Goal: Task Accomplishment & Management: Manage account settings

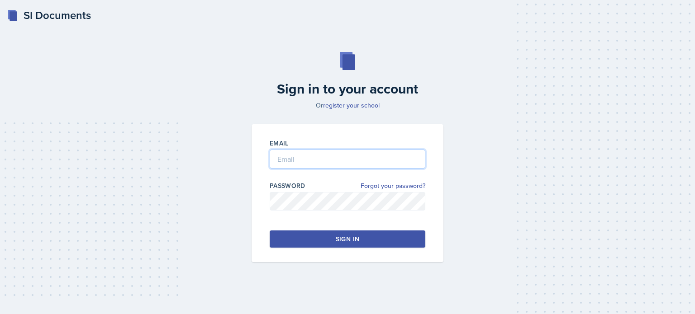
click at [302, 162] on input "email" at bounding box center [348, 159] width 156 height 19
type input "[EMAIL_ADDRESS][DOMAIN_NAME]"
click at [345, 238] on div "Sign in" at bounding box center [348, 239] width 24 height 9
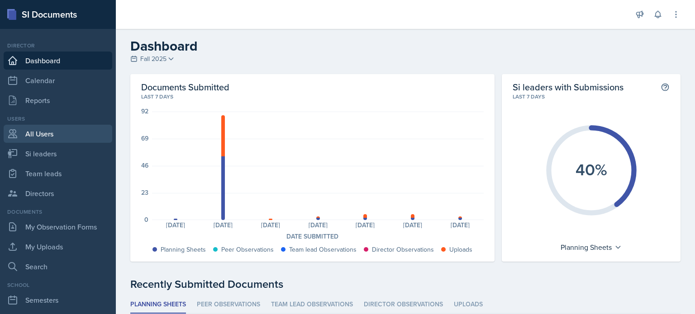
click at [43, 135] on link "All Users" at bounding box center [58, 134] width 109 height 18
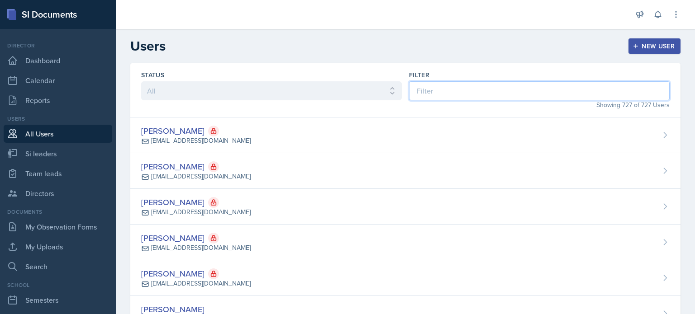
click at [452, 92] on input at bounding box center [539, 90] width 261 height 19
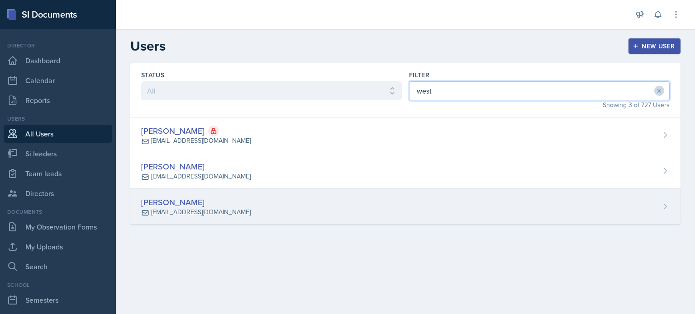
type input "west"
click at [304, 206] on div "[PERSON_NAME] [EMAIL_ADDRESS][DOMAIN_NAME]" at bounding box center [405, 207] width 550 height 36
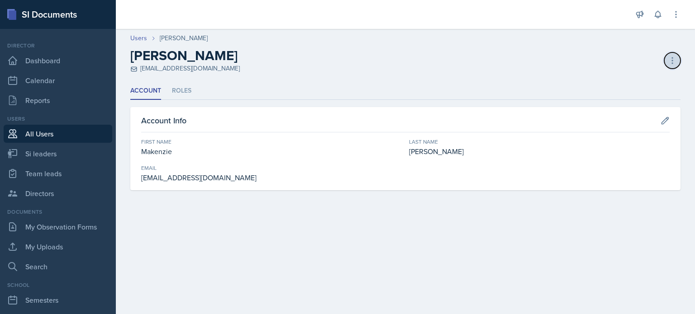
click at [674, 60] on icon at bounding box center [672, 60] width 9 height 9
click at [181, 89] on li "Roles" at bounding box center [181, 91] width 19 height 18
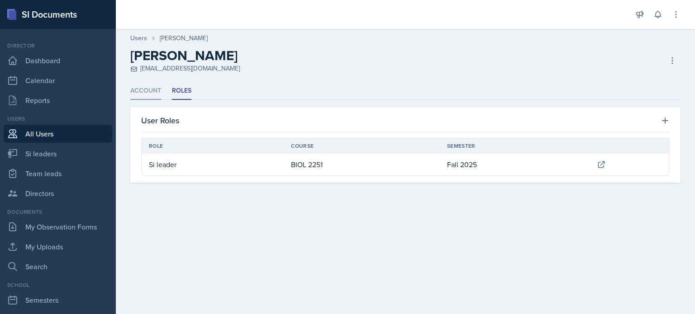
click at [140, 93] on li "Account" at bounding box center [145, 91] width 31 height 18
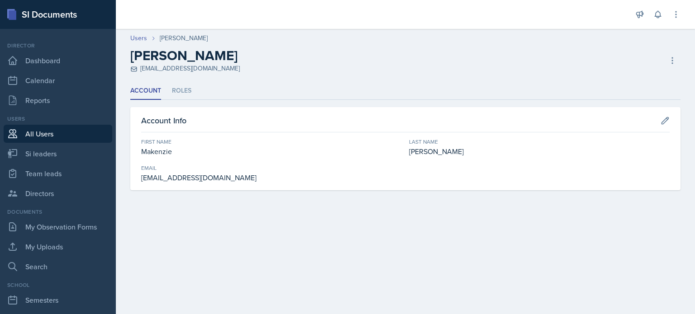
click at [42, 135] on link "All Users" at bounding box center [58, 134] width 109 height 18
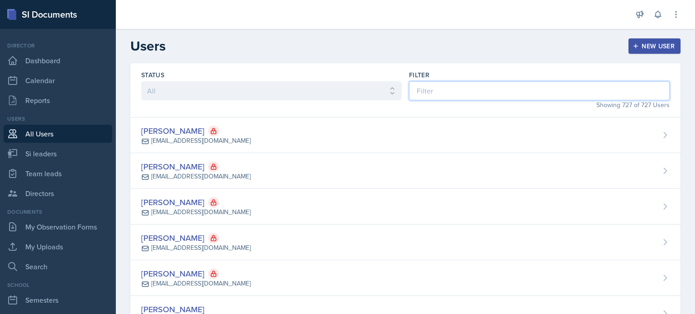
click at [510, 90] on input at bounding box center [539, 90] width 261 height 19
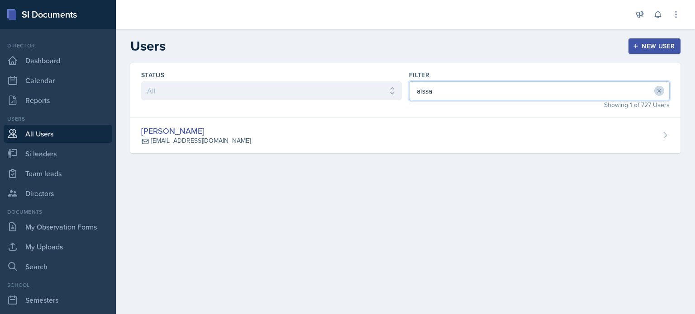
type input "aissa"
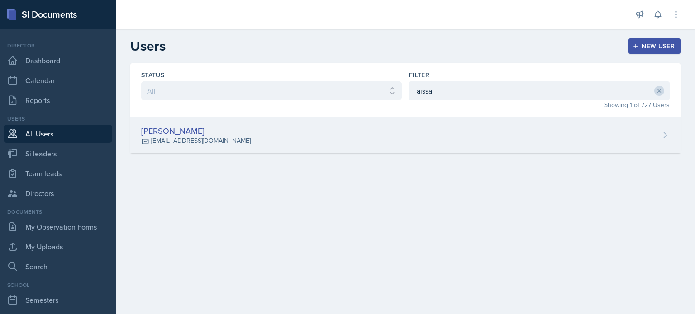
click at [480, 142] on div "[PERSON_NAME] [EMAIL_ADDRESS][DOMAIN_NAME]" at bounding box center [405, 136] width 550 height 36
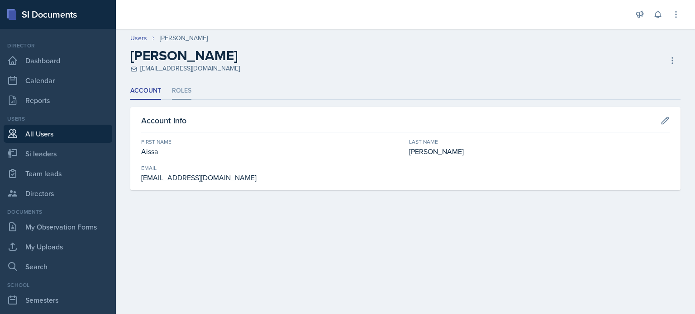
click at [185, 91] on li "Roles" at bounding box center [181, 91] width 19 height 18
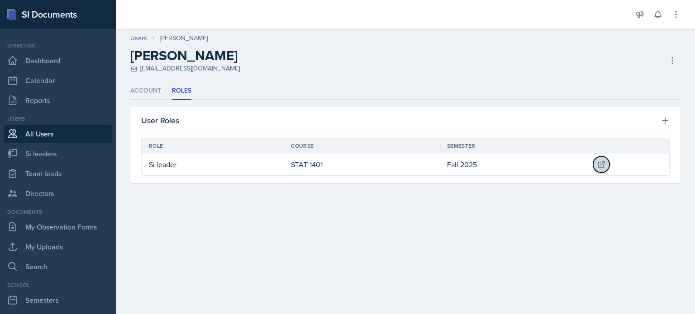
click at [602, 164] on icon at bounding box center [602, 165] width 6 height 6
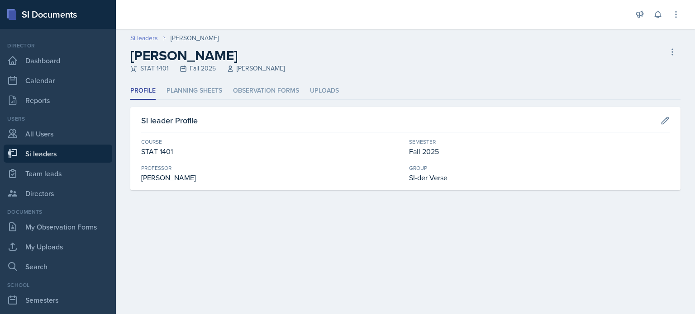
click at [137, 36] on link "Si leaders" at bounding box center [144, 38] width 28 height 10
select select "2bed604d-1099-4043-b1bc-2365e8740244"
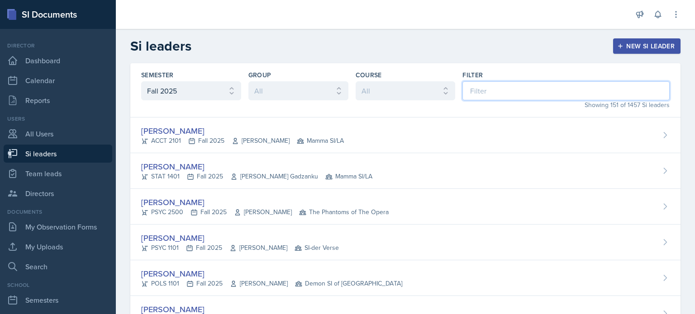
click at [481, 95] on input at bounding box center [565, 90] width 207 height 19
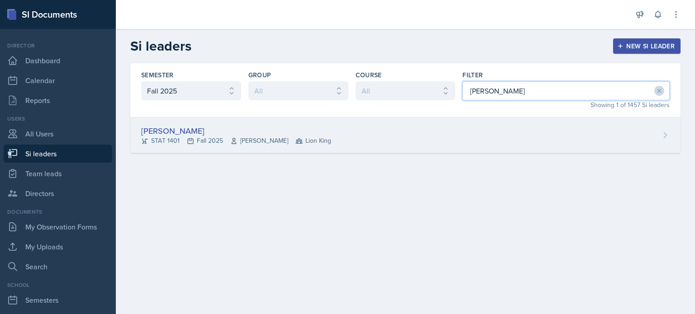
type input "[PERSON_NAME]"
click at [450, 133] on div "[PERSON_NAME] STAT 1401 Fall 2025 [PERSON_NAME] Lion King" at bounding box center [405, 136] width 550 height 36
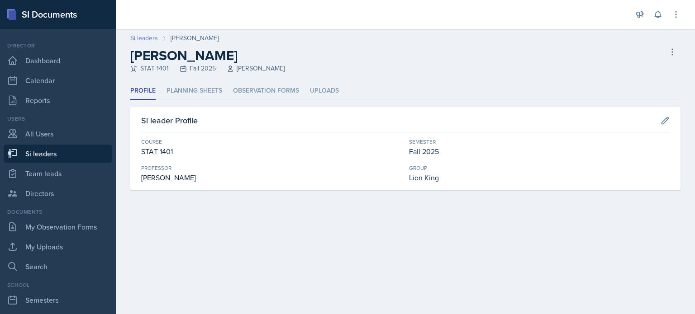
click at [147, 37] on link "Si leaders" at bounding box center [144, 38] width 28 height 10
select select "2bed604d-1099-4043-b1bc-2365e8740244"
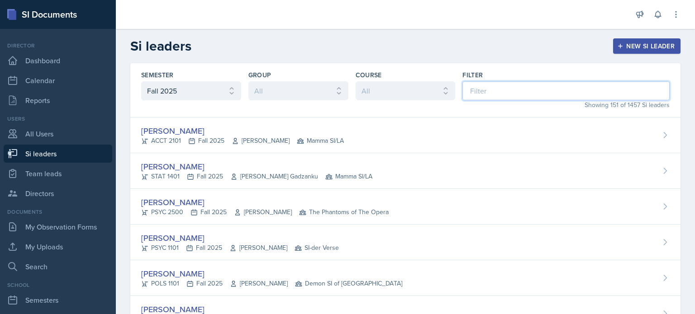
click at [484, 92] on input at bounding box center [565, 90] width 207 height 19
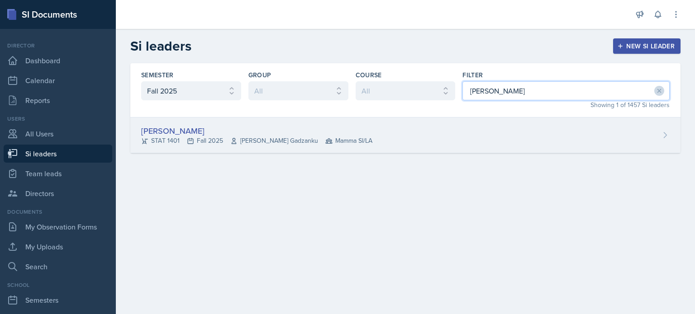
type input "[PERSON_NAME]"
click at [482, 136] on div "[PERSON_NAME] STAT 1401 Fall 2025 [PERSON_NAME] Gadzanku Mamma SI/LA" at bounding box center [405, 136] width 550 height 36
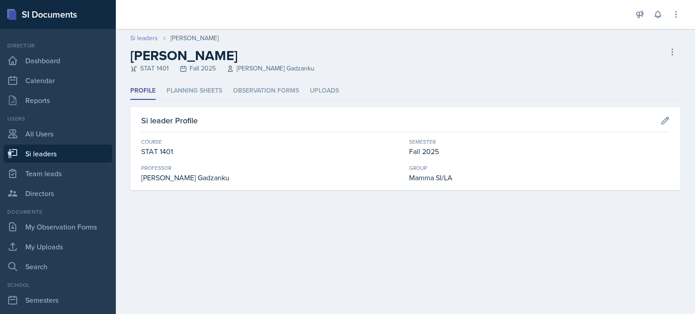
click at [145, 36] on link "Si leaders" at bounding box center [144, 38] width 28 height 10
select select "2bed604d-1099-4043-b1bc-2365e8740244"
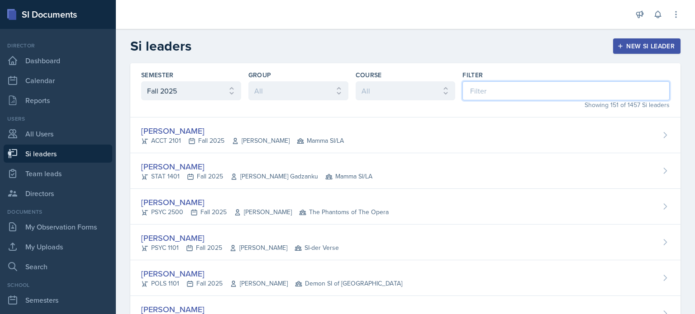
click at [499, 94] on input at bounding box center [565, 90] width 207 height 19
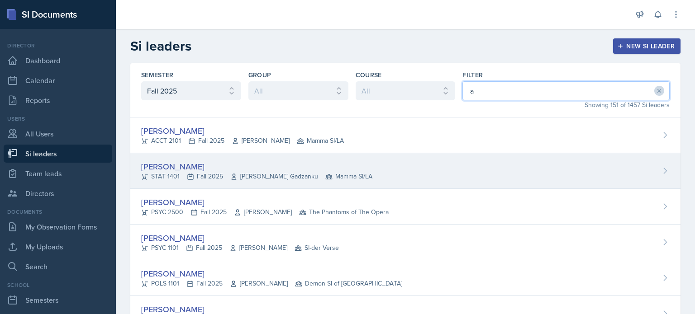
type input "a"
click at [177, 163] on div "[PERSON_NAME]" at bounding box center [256, 167] width 231 height 12
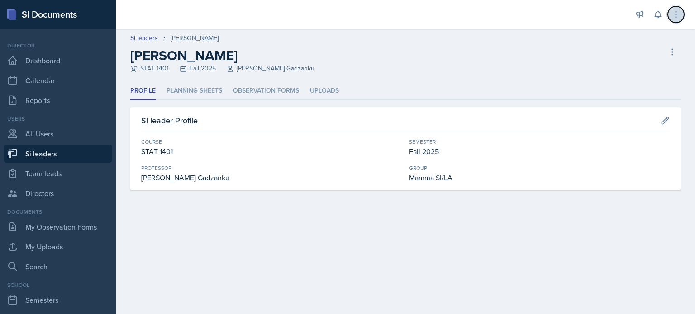
click at [675, 13] on icon at bounding box center [675, 14] width 9 height 9
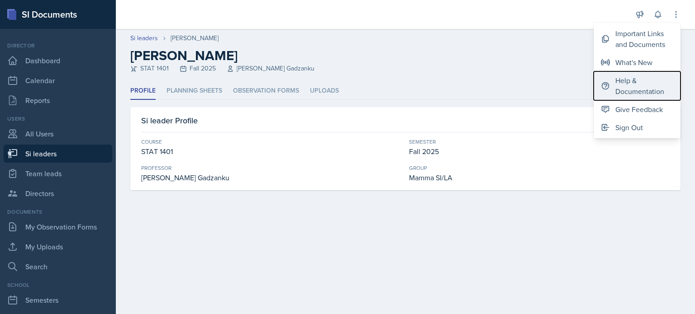
click at [638, 90] on div "Help & Documentation" at bounding box center [644, 86] width 58 height 22
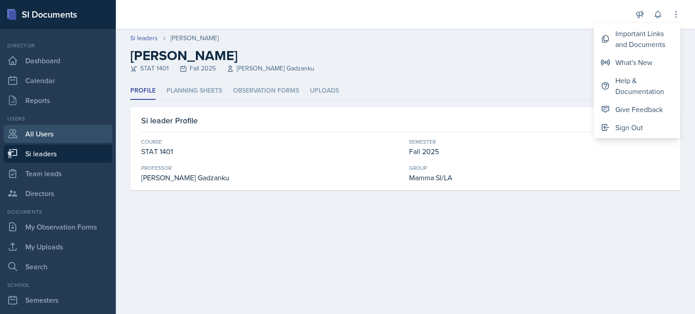
click at [47, 133] on link "All Users" at bounding box center [58, 134] width 109 height 18
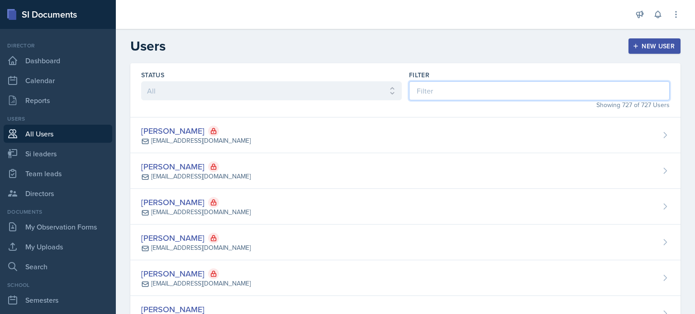
click at [516, 87] on input at bounding box center [539, 90] width 261 height 19
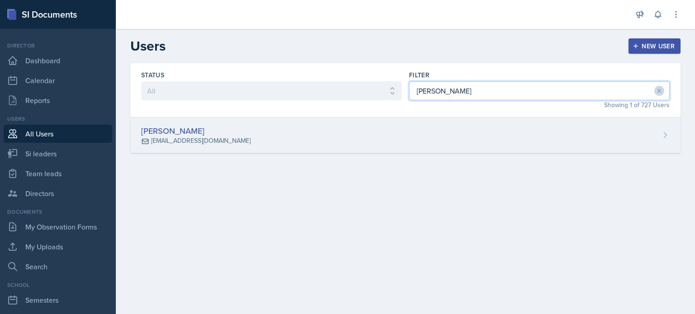
type input "[PERSON_NAME]"
click at [499, 138] on div "[PERSON_NAME] [EMAIL_ADDRESS][DOMAIN_NAME]" at bounding box center [405, 136] width 550 height 36
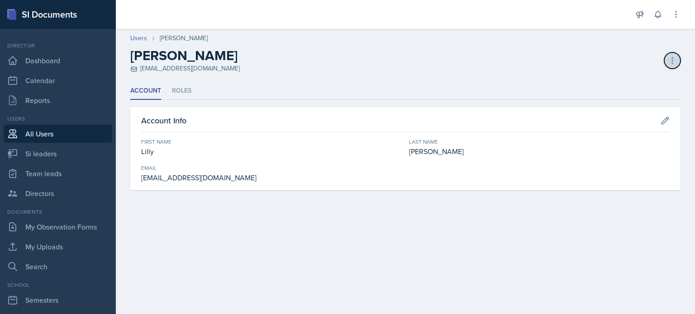
click at [673, 61] on icon at bounding box center [672, 60] width 9 height 9
click at [179, 94] on li "Roles" at bounding box center [181, 91] width 19 height 18
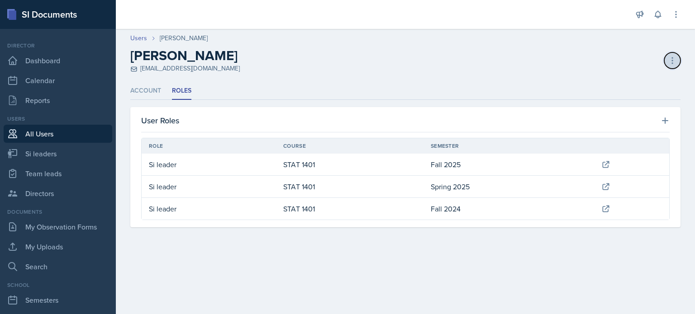
click at [673, 59] on icon at bounding box center [672, 60] width 9 height 9
click at [618, 54] on div "[PERSON_NAME] [EMAIL_ADDRESS][DOMAIN_NAME] Deactivate User Delete User Delete U…" at bounding box center [405, 61] width 550 height 26
click at [668, 57] on icon at bounding box center [672, 60] width 9 height 9
click at [145, 90] on li "Account" at bounding box center [145, 91] width 31 height 18
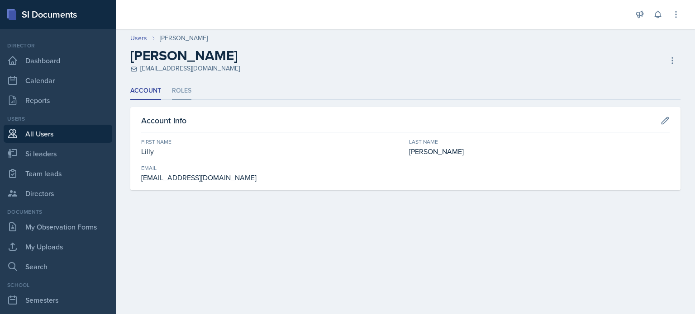
click at [177, 92] on li "Roles" at bounding box center [181, 91] width 19 height 18
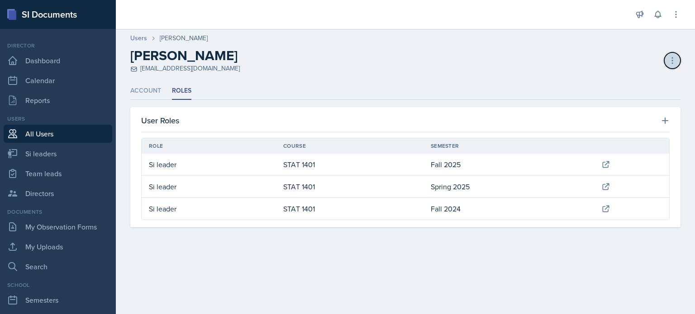
click at [673, 60] on icon at bounding box center [672, 60] width 1 height 6
click at [635, 57] on div "[PERSON_NAME] [EMAIL_ADDRESS][DOMAIN_NAME] Deactivate User Delete User Delete U…" at bounding box center [405, 61] width 550 height 26
click at [673, 62] on icon at bounding box center [672, 60] width 9 height 9
click at [608, 45] on div "Users [PERSON_NAME] [PERSON_NAME] [EMAIL_ADDRESS][DOMAIN_NAME] Deactivate User …" at bounding box center [405, 53] width 579 height 40
click at [673, 56] on icon at bounding box center [672, 60] width 9 height 9
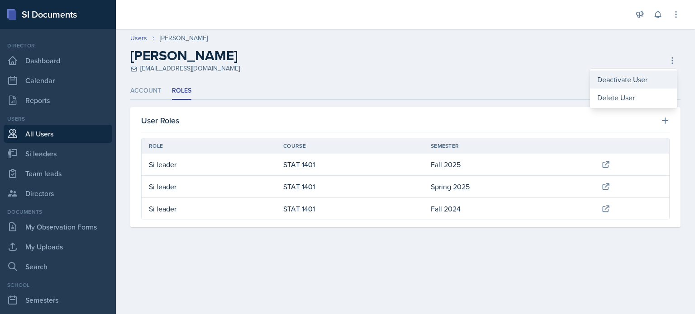
click at [631, 80] on div "Deactivate User" at bounding box center [633, 80] width 87 height 18
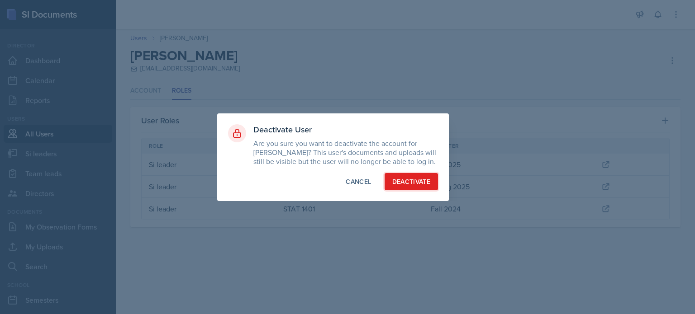
click at [409, 180] on div "Deactivate" at bounding box center [411, 181] width 38 height 9
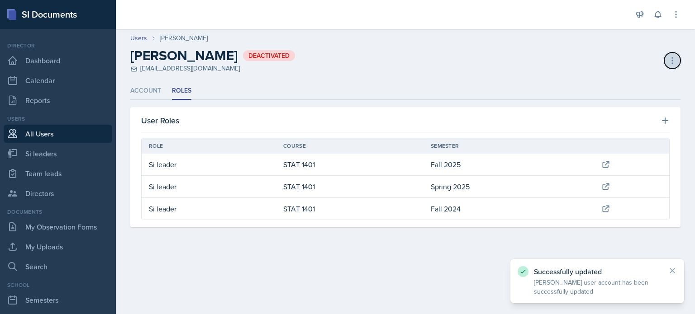
click at [670, 61] on icon at bounding box center [672, 60] width 9 height 9
click at [613, 80] on div "Activate User" at bounding box center [633, 80] width 87 height 18
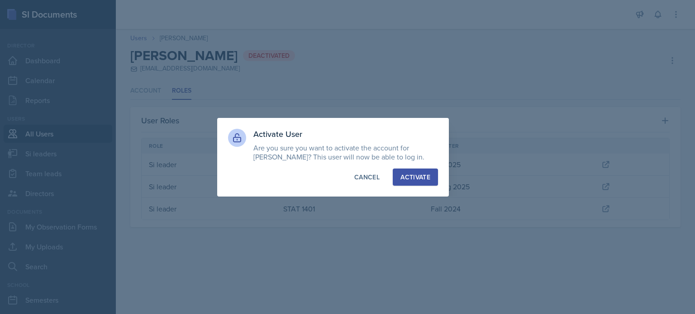
click at [405, 175] on div "Activate" at bounding box center [415, 177] width 30 height 9
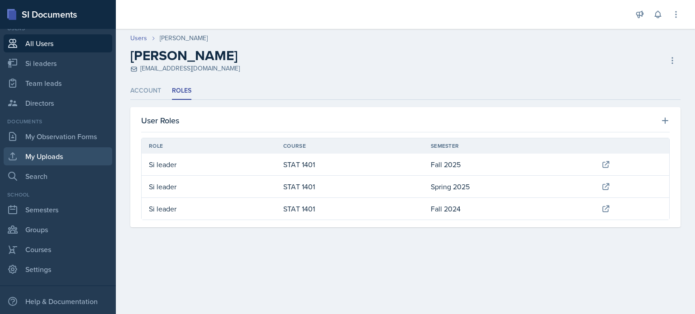
scroll to position [123, 0]
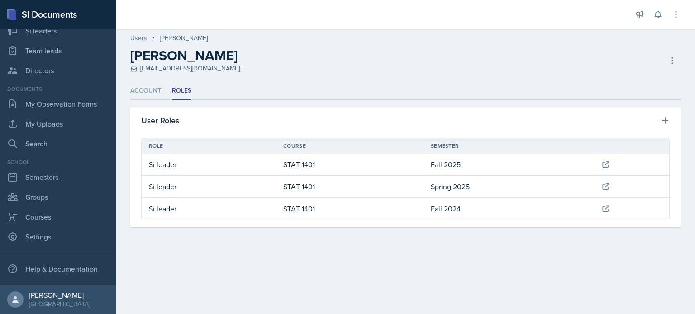
click at [140, 38] on link "Users" at bounding box center [138, 38] width 17 height 10
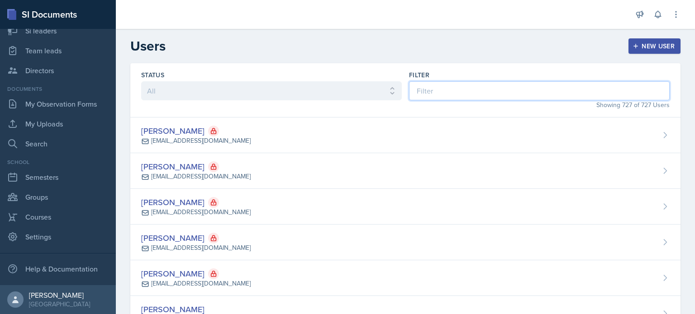
click at [457, 86] on input at bounding box center [539, 90] width 261 height 19
click at [470, 94] on input at bounding box center [539, 90] width 261 height 19
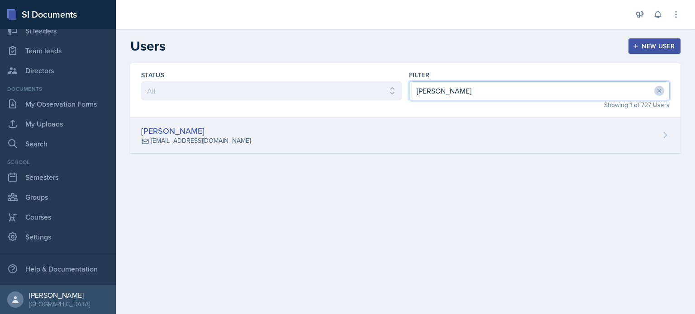
type input "[PERSON_NAME]"
click at [435, 132] on div "[PERSON_NAME] [EMAIL_ADDRESS][DOMAIN_NAME]" at bounding box center [405, 136] width 550 height 36
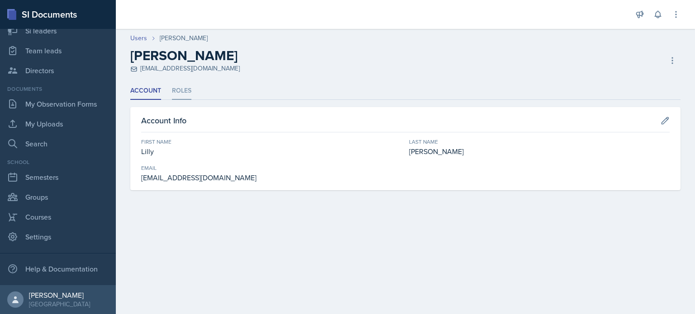
click at [182, 92] on li "Roles" at bounding box center [181, 91] width 19 height 18
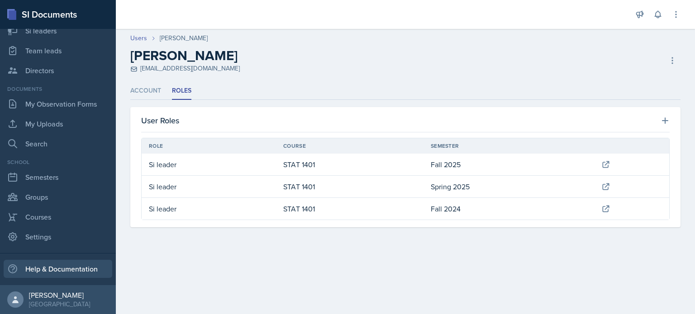
click at [58, 267] on div "Help & Documentation" at bounding box center [58, 269] width 109 height 18
click at [139, 36] on link "Users" at bounding box center [138, 38] width 17 height 10
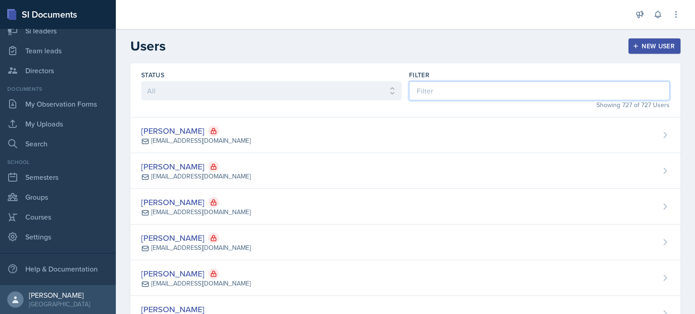
click at [512, 95] on input at bounding box center [539, 90] width 261 height 19
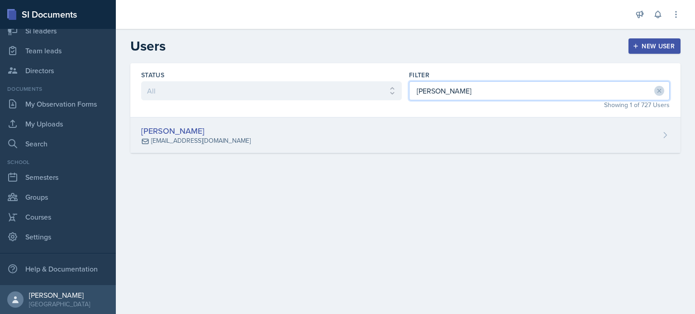
type input "[PERSON_NAME]"
click at [456, 134] on div "[PERSON_NAME] [EMAIL_ADDRESS][DOMAIN_NAME]" at bounding box center [405, 136] width 550 height 36
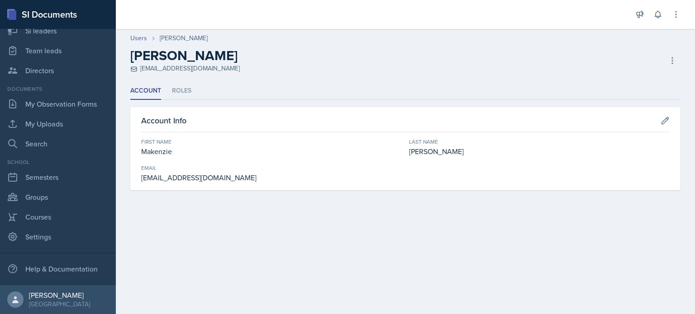
click at [660, 60] on div "[PERSON_NAME] [EMAIL_ADDRESS][DOMAIN_NAME] Deactivate User Delete User Delete U…" at bounding box center [405, 61] width 550 height 26
click at [671, 58] on icon at bounding box center [672, 60] width 9 height 9
click at [183, 94] on li "Roles" at bounding box center [181, 91] width 19 height 18
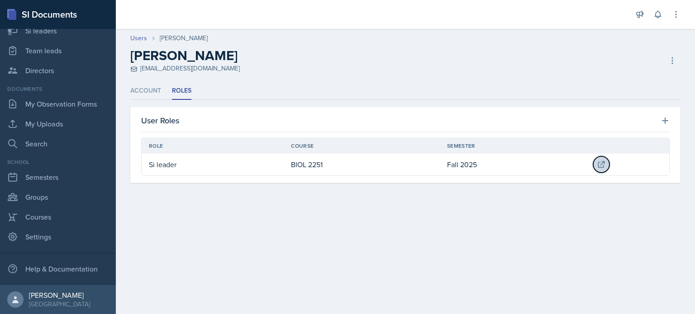
click at [599, 161] on icon at bounding box center [601, 164] width 9 height 9
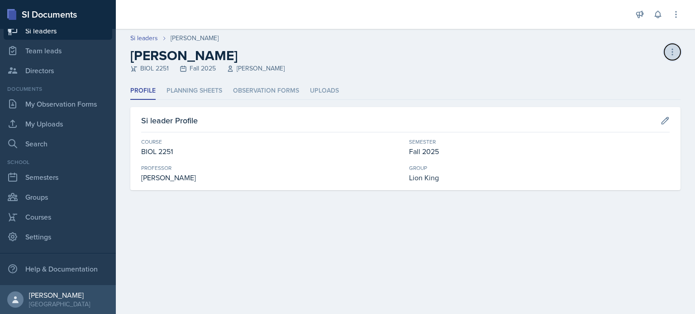
click at [669, 52] on icon at bounding box center [672, 52] width 9 height 9
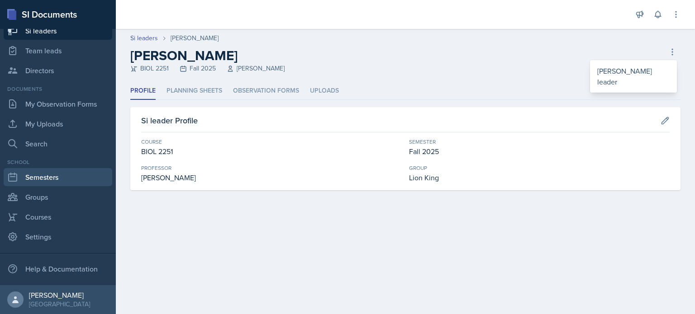
drag, startPoint x: 139, startPoint y: 37, endPoint x: 65, endPoint y: 170, distance: 152.3
click at [139, 37] on link "Si leaders" at bounding box center [144, 38] width 28 height 10
select select "2bed604d-1099-4043-b1bc-2365e8740244"
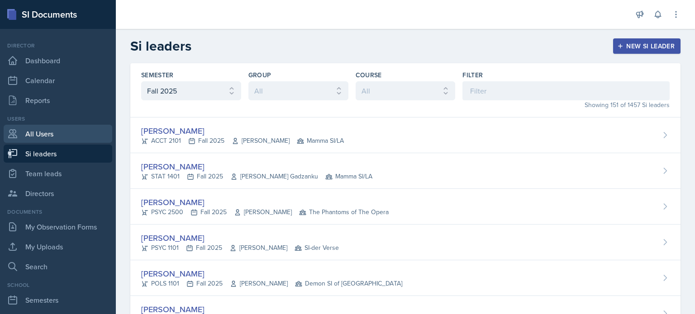
click at [37, 137] on link "All Users" at bounding box center [58, 134] width 109 height 18
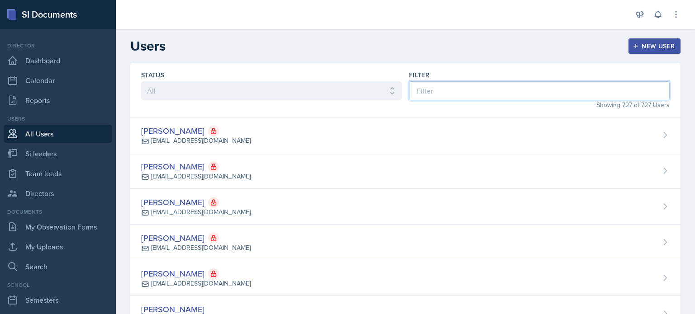
click at [485, 88] on input at bounding box center [539, 90] width 261 height 19
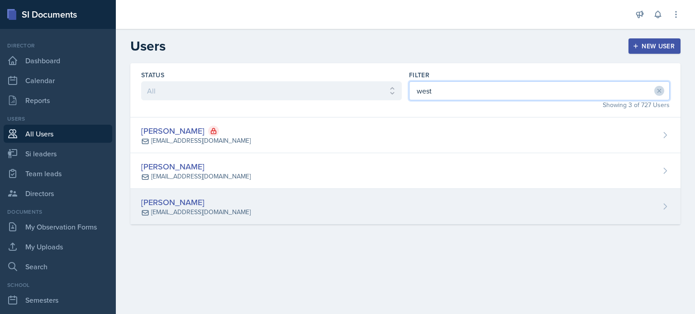
type input "west"
click at [264, 204] on div "[PERSON_NAME] [EMAIL_ADDRESS][DOMAIN_NAME]" at bounding box center [405, 207] width 550 height 36
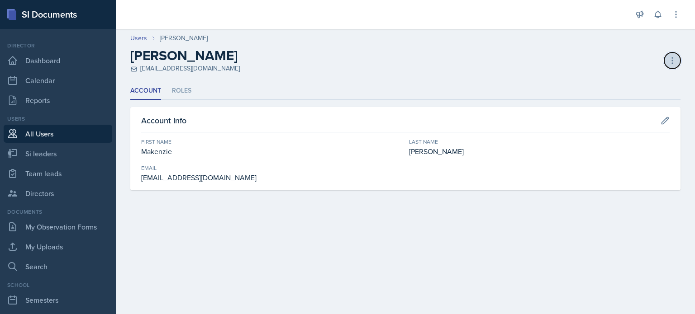
click at [673, 55] on button at bounding box center [672, 60] width 16 height 16
click at [611, 99] on div "Delete User" at bounding box center [633, 98] width 87 height 18
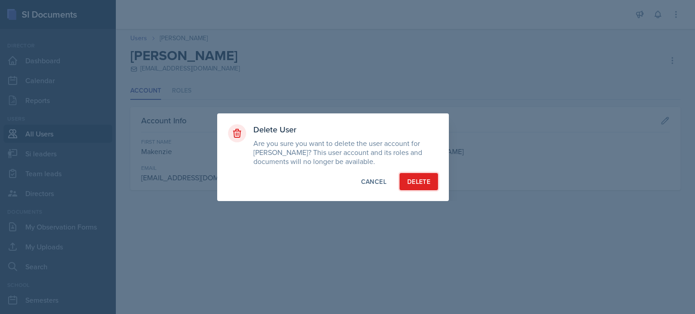
click at [416, 182] on div "Delete" at bounding box center [418, 181] width 23 height 9
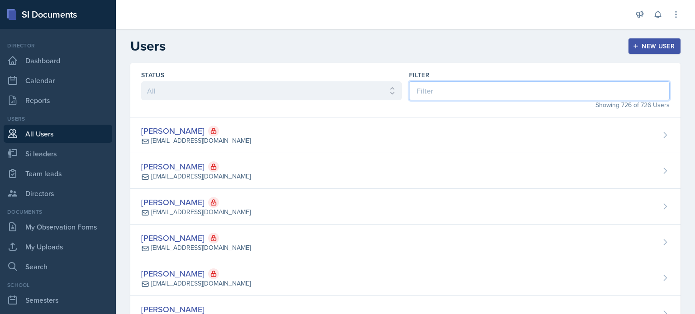
click at [436, 86] on input at bounding box center [539, 90] width 261 height 19
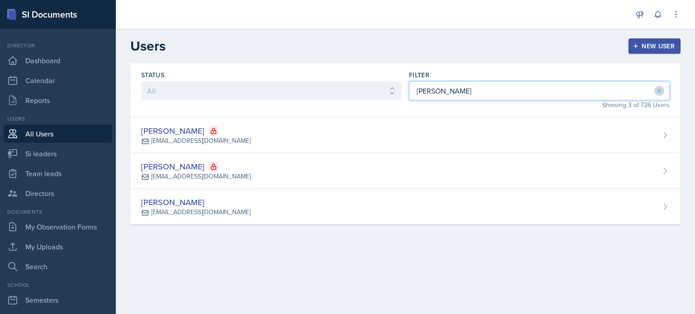
type input "[PERSON_NAME]"
click at [650, 43] on div "New User" at bounding box center [654, 46] width 40 height 7
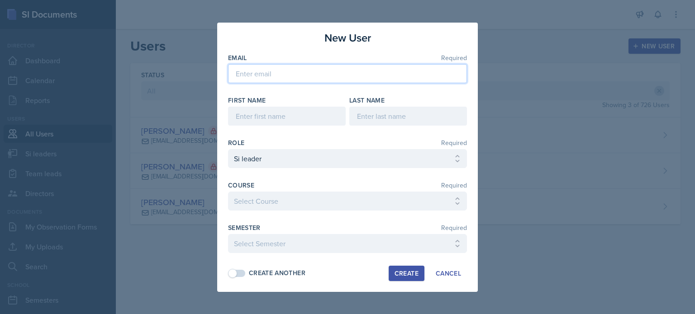
click at [276, 74] on input "email" at bounding box center [347, 73] width 239 height 19
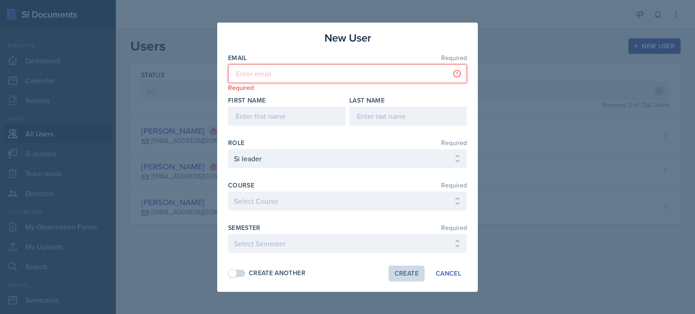
click at [265, 72] on input "email" at bounding box center [347, 73] width 239 height 19
paste input "[EMAIL_ADDRESS][DOMAIN_NAME]"
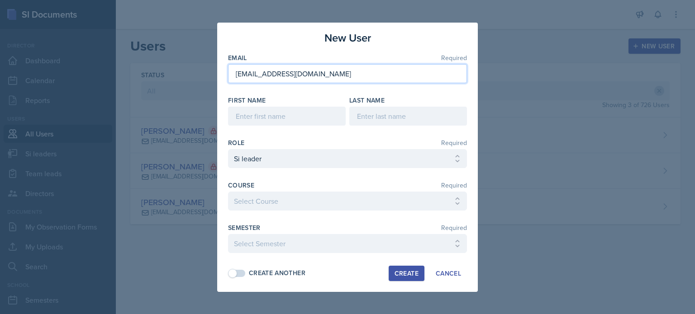
type input "[EMAIL_ADDRESS][DOMAIN_NAME]"
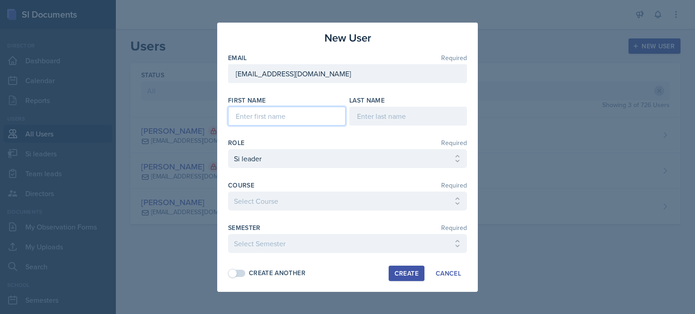
click at [258, 118] on input at bounding box center [287, 116] width 118 height 19
type input "Makenzie"
type input "[PERSON_NAME]"
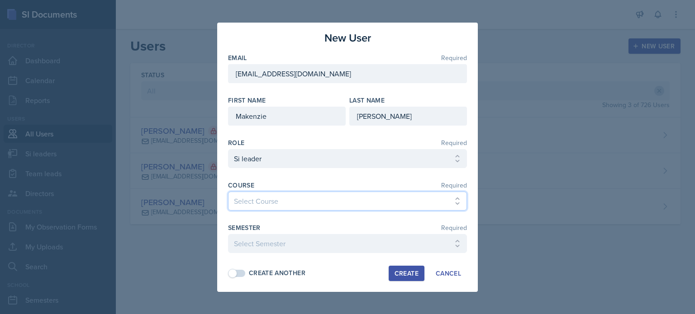
click at [329, 202] on select "Select Course ACCT 2101 ACCT 2102 ACCT 4050 ANTH 1102 ANTH 3301 ARCH 1000 ARCH …" at bounding box center [347, 201] width 239 height 19
drag, startPoint x: 352, startPoint y: 197, endPoint x: 336, endPoint y: 192, distance: 16.5
click at [352, 197] on select "Select Course ACCT 2101 ACCT 2102 ACCT 4050 ANTH 1102 ANTH 3301 ARCH 1000 ARCH …" at bounding box center [347, 201] width 239 height 19
select select "7af7e509-a96f-40a7-91fb-963a61fbbc4a"
click at [228, 192] on select "Select Course ACCT 2101 ACCT 2102 ACCT 4050 ANTH 1102 ANTH 3301 ARCH 1000 ARCH …" at bounding box center [347, 201] width 239 height 19
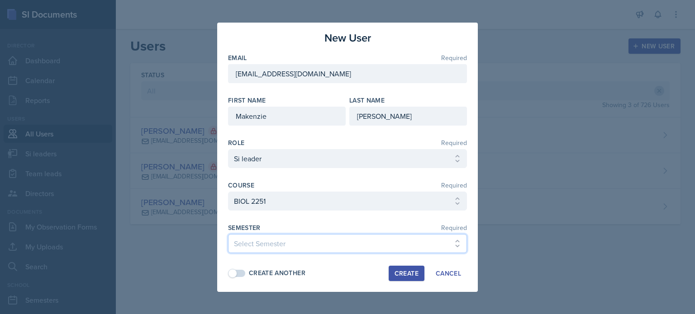
click at [279, 247] on select "Select Semester Fall 2025 Summer 2025 Spring 2025 Fall 2024 Summer 2024 Spring …" at bounding box center [347, 243] width 239 height 19
select select "2bed604d-1099-4043-b1bc-2365e8740244"
click at [228, 234] on select "Select Semester Fall 2025 Summer 2025 Spring 2025 Fall 2024 Summer 2024 Spring …" at bounding box center [347, 243] width 239 height 19
click at [407, 275] on div "Create" at bounding box center [406, 273] width 24 height 7
select select
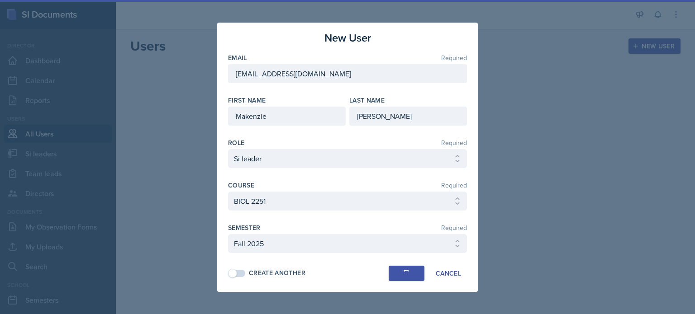
select select
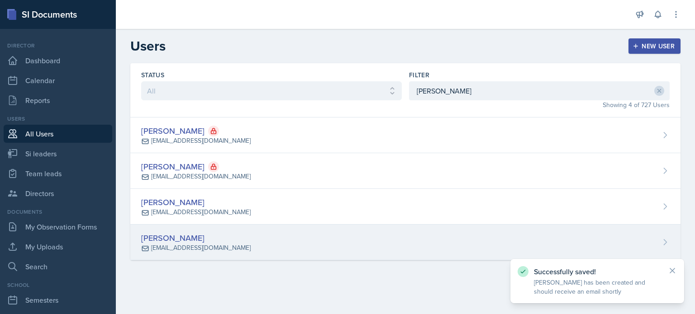
click at [228, 238] on div "[PERSON_NAME]" at bounding box center [195, 238] width 109 height 12
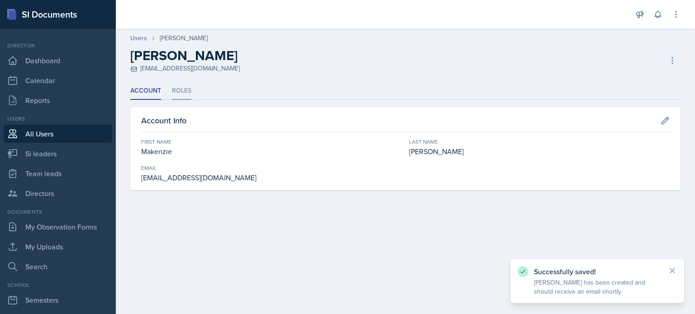
click at [176, 88] on li "Roles" at bounding box center [181, 91] width 19 height 18
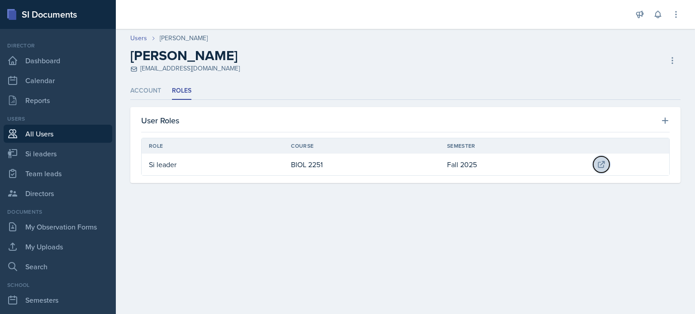
click at [599, 164] on icon at bounding box center [602, 165] width 6 height 6
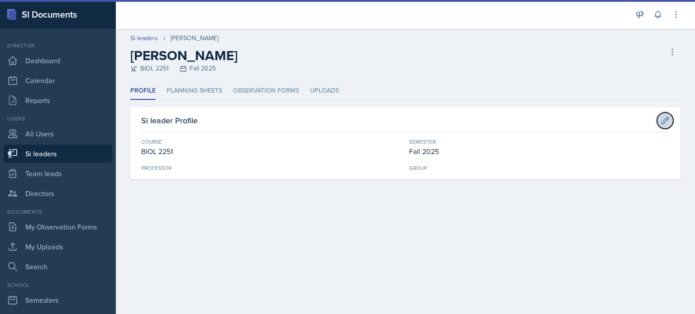
click at [665, 119] on icon at bounding box center [665, 120] width 7 height 7
select select "7af7e509-a96f-40a7-91fb-963a61fbbc4a"
select select "2bed604d-1099-4043-b1bc-2365e8740244"
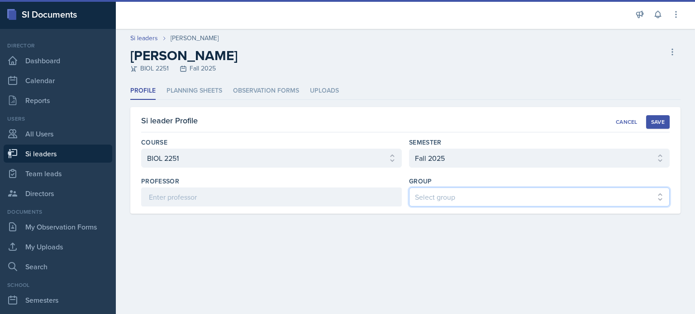
click at [426, 195] on select "Select group Demon SI of [GEOGRAPHIC_DATA] Les Mariettables Lion King Mamma SI/…" at bounding box center [539, 197] width 261 height 19
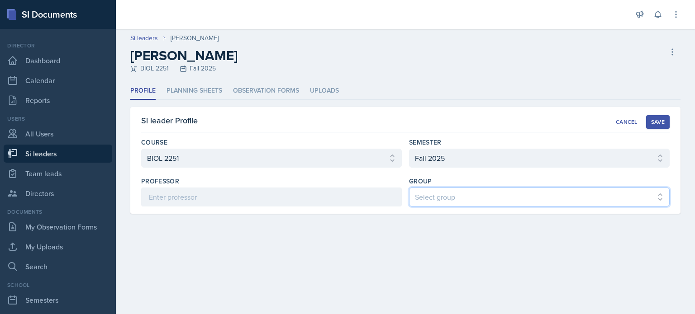
click at [409, 188] on select "Select group Demon SI of [GEOGRAPHIC_DATA] Les Mariettables Lion King Mamma SI/…" at bounding box center [539, 197] width 261 height 19
click at [510, 193] on select "Select group Demon SI of [GEOGRAPHIC_DATA] Les Mariettables Lion King Mamma SI/…" at bounding box center [539, 197] width 261 height 19
select select "03df2469-1098-498a-a2e2-8023a988d861"
click at [409, 188] on select "Select group Demon SI of [GEOGRAPHIC_DATA] Les Mariettables Lion King Mamma SI/…" at bounding box center [539, 197] width 261 height 19
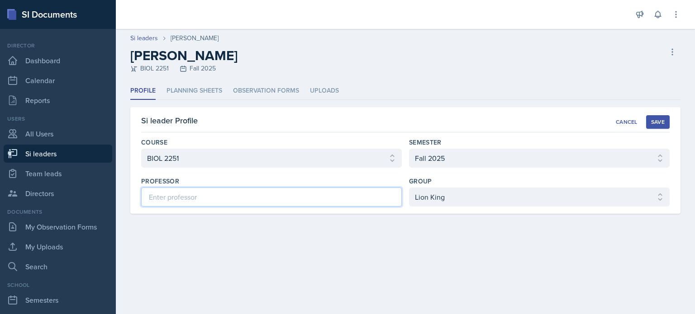
click at [208, 195] on input at bounding box center [271, 197] width 261 height 19
type input "[PERSON_NAME]"
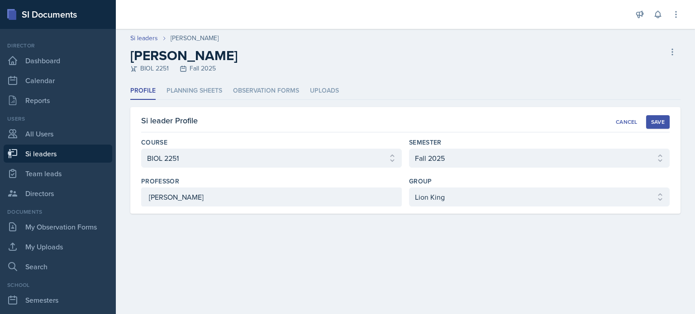
click at [661, 122] on div "Save" at bounding box center [658, 122] width 14 height 7
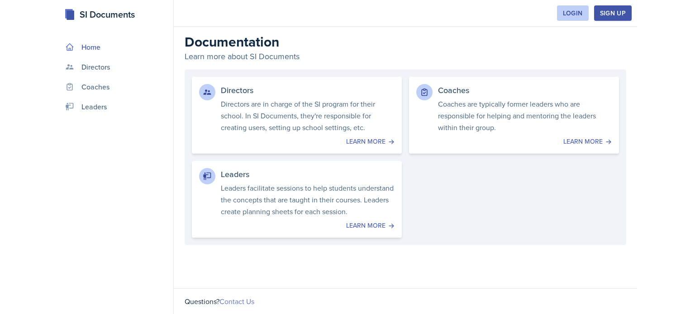
click at [250, 304] on link "Contact Us" at bounding box center [236, 302] width 35 height 10
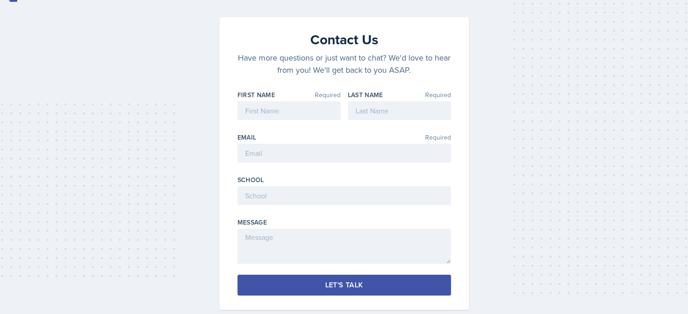
scroll to position [36, 0]
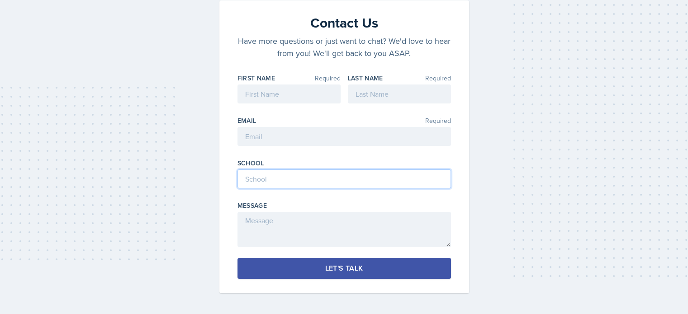
click at [383, 175] on input at bounding box center [345, 179] width 214 height 19
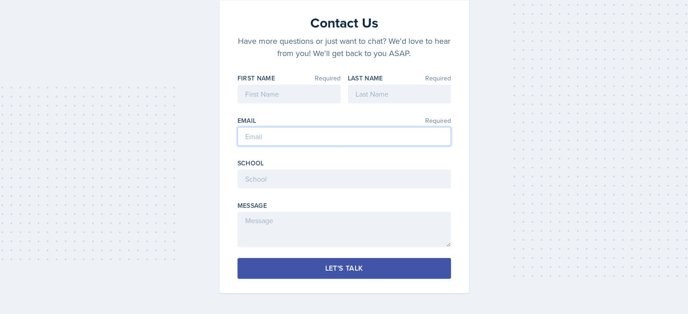
click at [292, 133] on input "email" at bounding box center [345, 136] width 214 height 19
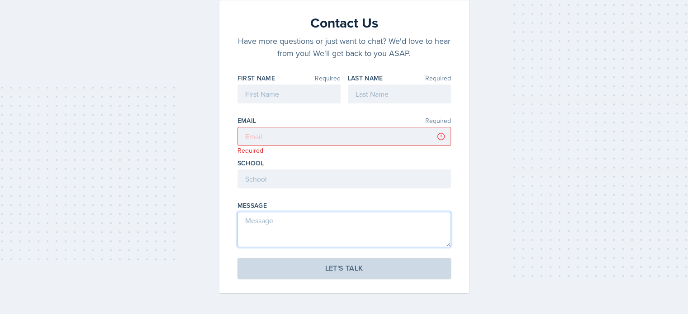
click at [311, 236] on textarea at bounding box center [345, 229] width 214 height 35
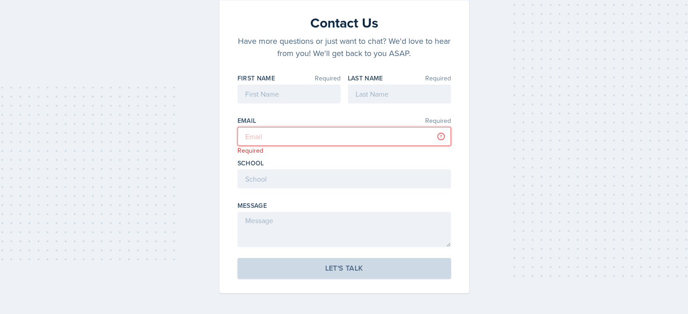
click at [314, 141] on input "email" at bounding box center [345, 136] width 214 height 19
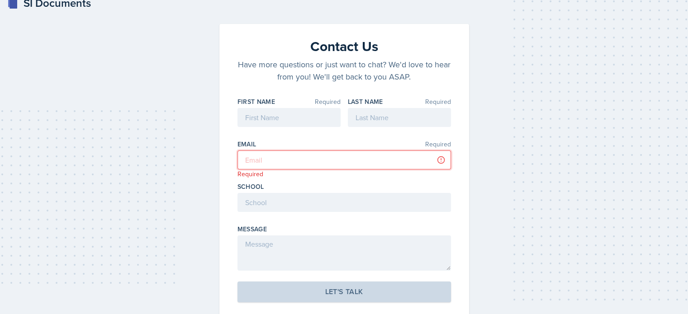
scroll to position [0, 0]
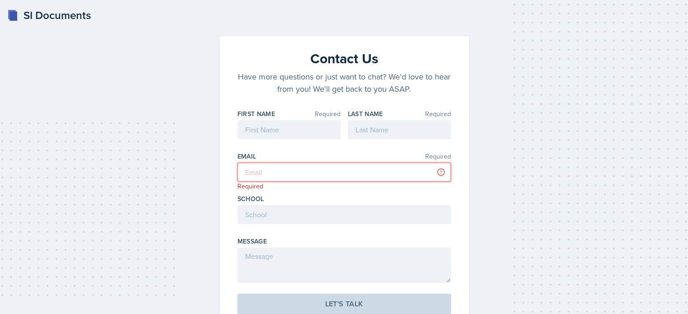
click at [305, 177] on input "email" at bounding box center [345, 172] width 214 height 19
